Goal: Check status

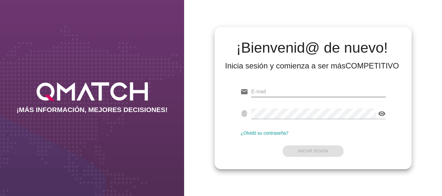
click at [258, 90] on input "email" at bounding box center [318, 92] width 134 height 10
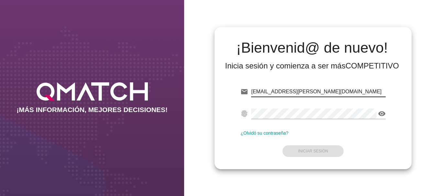
type input "[EMAIL_ADDRESS][PERSON_NAME][DOMAIN_NAME]"
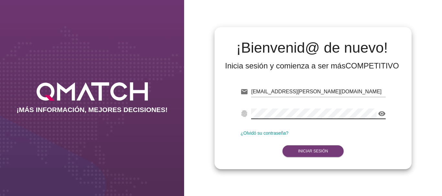
click at [323, 150] on strong "Iniciar Sesión" at bounding box center [313, 151] width 30 height 5
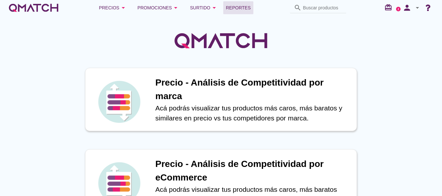
click at [234, 7] on span "Reportes" at bounding box center [238, 8] width 25 height 8
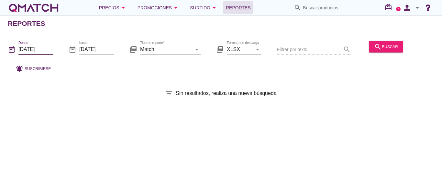
click at [42, 46] on input "[DATE]" at bounding box center [35, 49] width 35 height 10
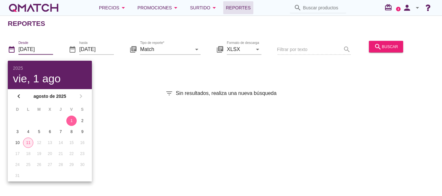
click at [27, 142] on div "11" at bounding box center [28, 143] width 10 height 6
type input "[DATE]"
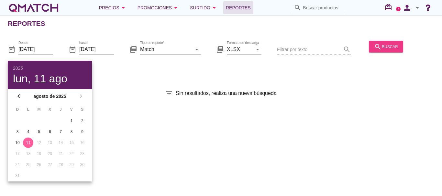
click at [389, 45] on div "search buscar" at bounding box center [386, 47] width 24 height 8
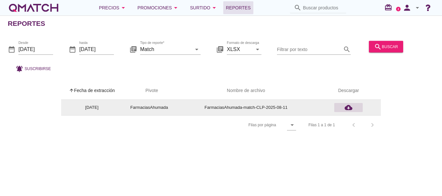
click at [349, 109] on icon "cloud_download" at bounding box center [349, 108] width 8 height 8
